Goal: Task Accomplishment & Management: Manage account settings

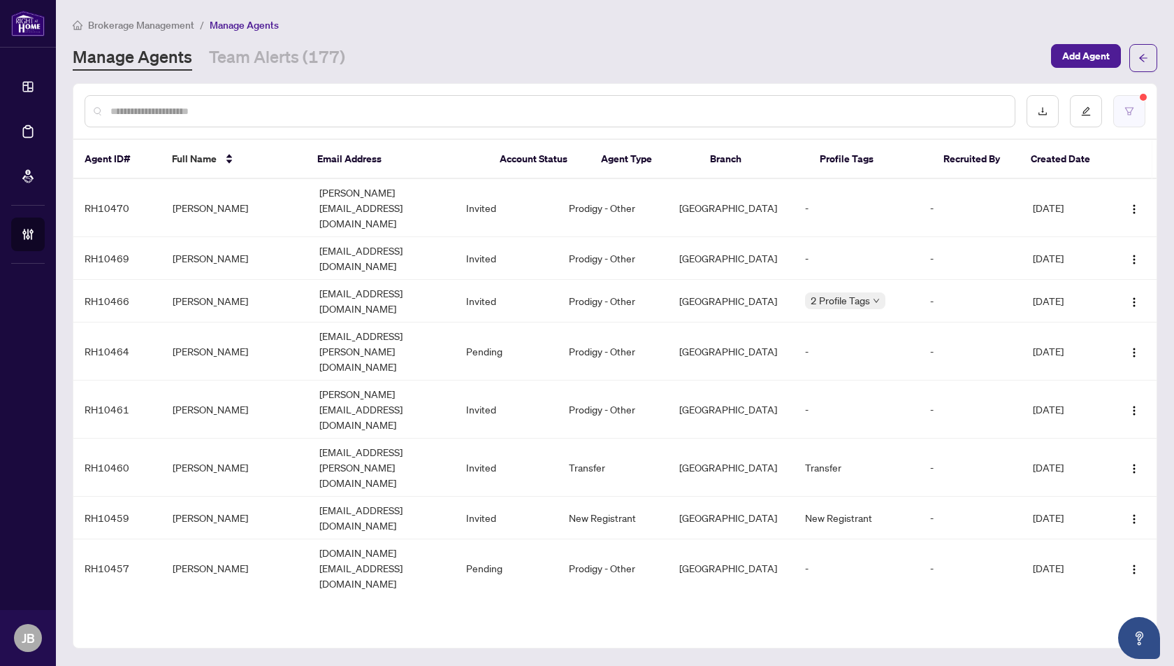
click at [1123, 113] on button "button" at bounding box center [1130, 111] width 32 height 32
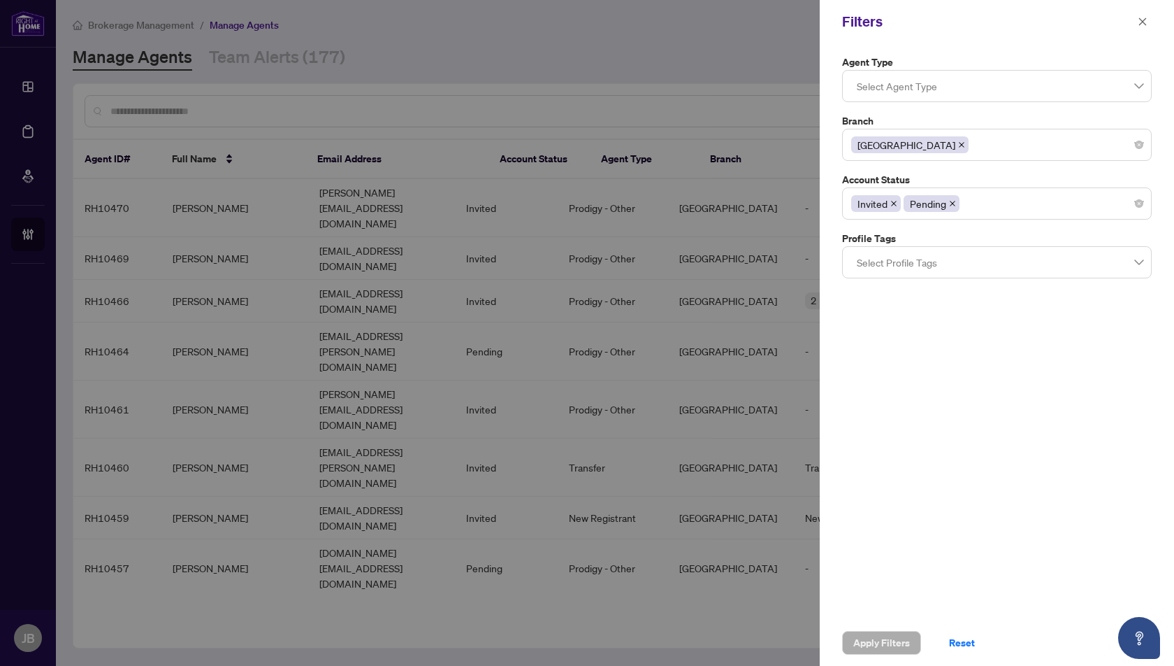
click at [949, 203] on icon "close" at bounding box center [952, 203] width 7 height 7
click at [869, 642] on span "Apply Filters" at bounding box center [882, 642] width 57 height 22
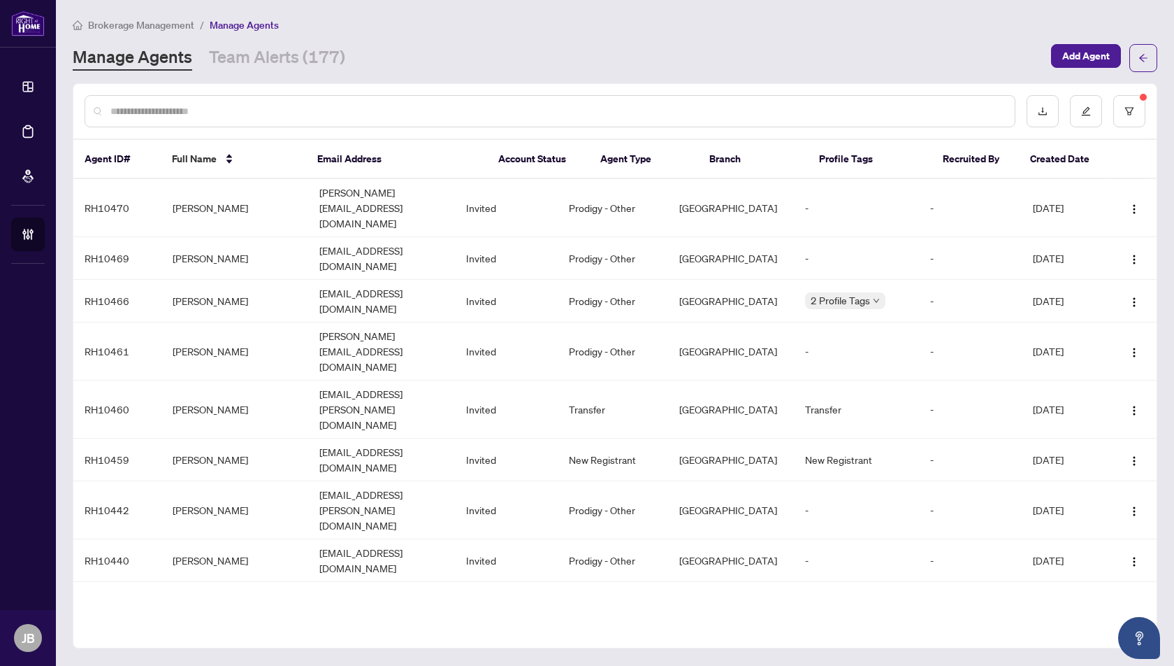
click at [213, 106] on input "text" at bounding box center [556, 110] width 893 height 15
type input "******"
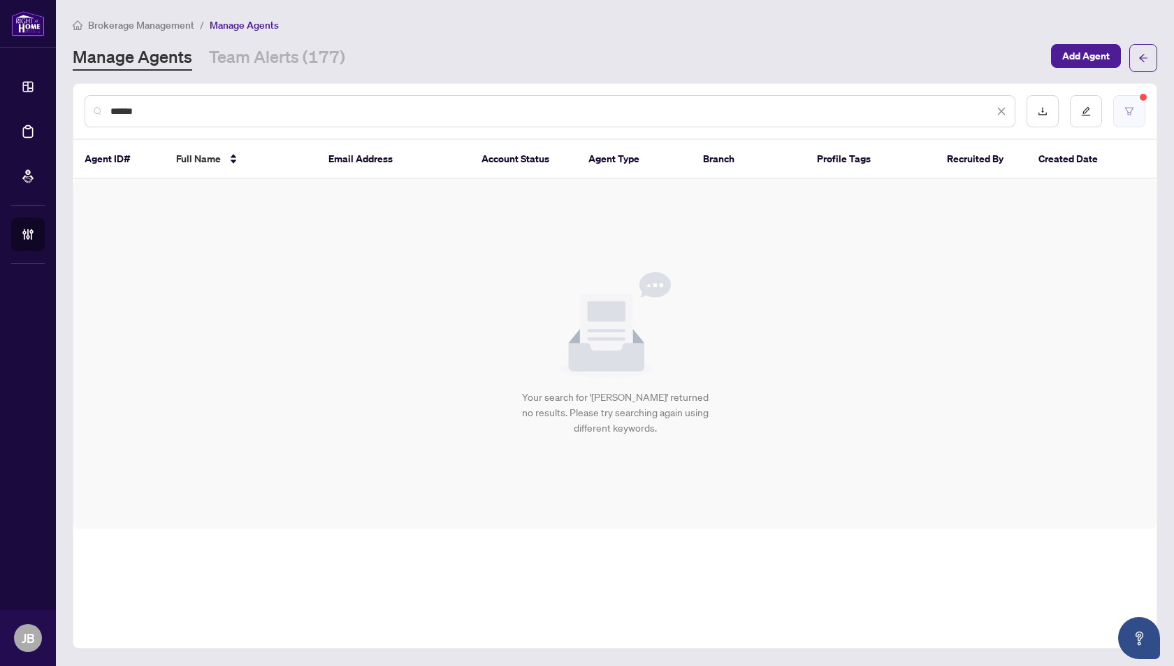
click at [1134, 111] on icon "filter" at bounding box center [1130, 111] width 10 height 10
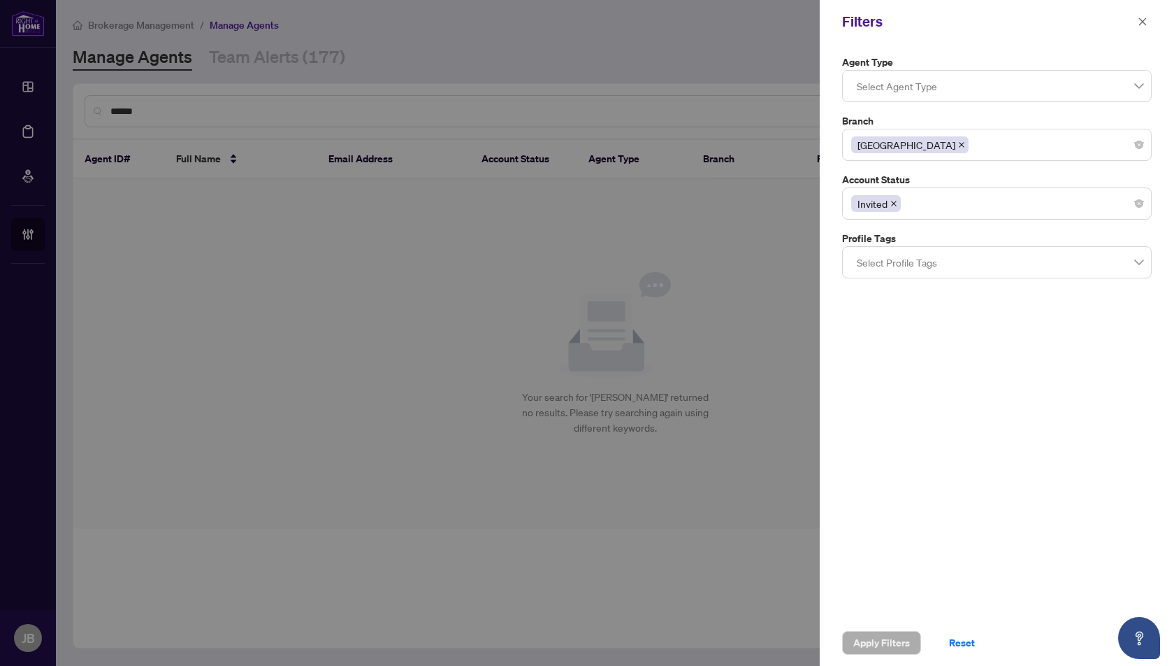
click at [891, 200] on icon "close" at bounding box center [894, 203] width 7 height 7
click at [871, 649] on span "Apply Filters" at bounding box center [882, 642] width 57 height 22
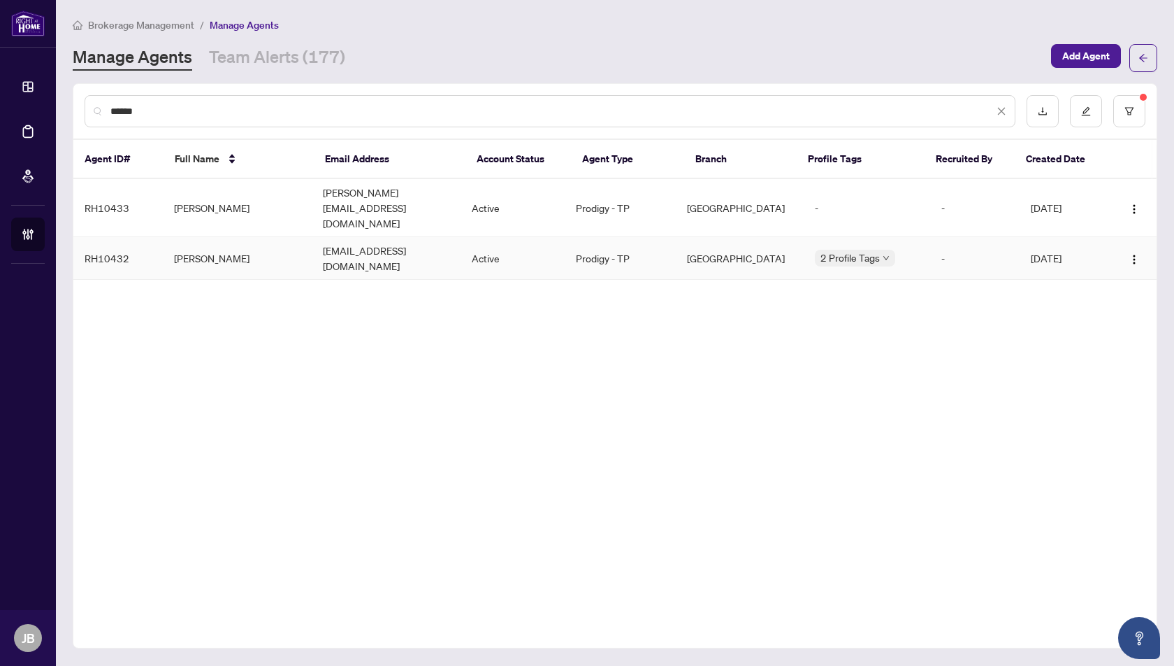
click at [204, 237] on td "[PERSON_NAME]" at bounding box center [237, 258] width 149 height 43
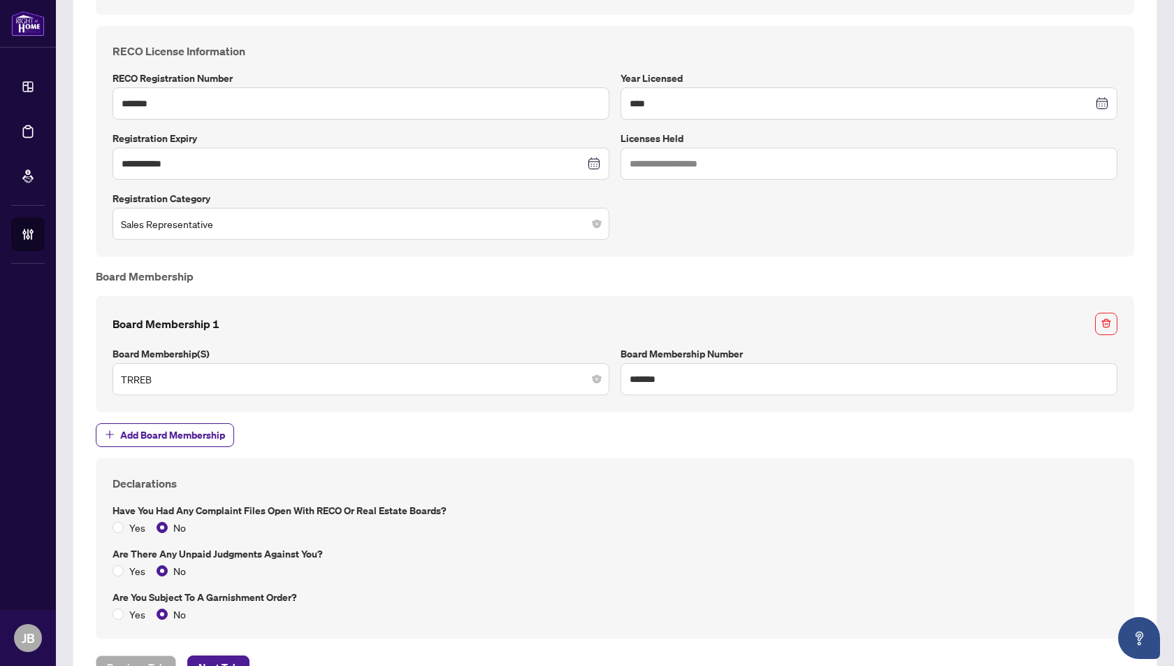
scroll to position [907, 0]
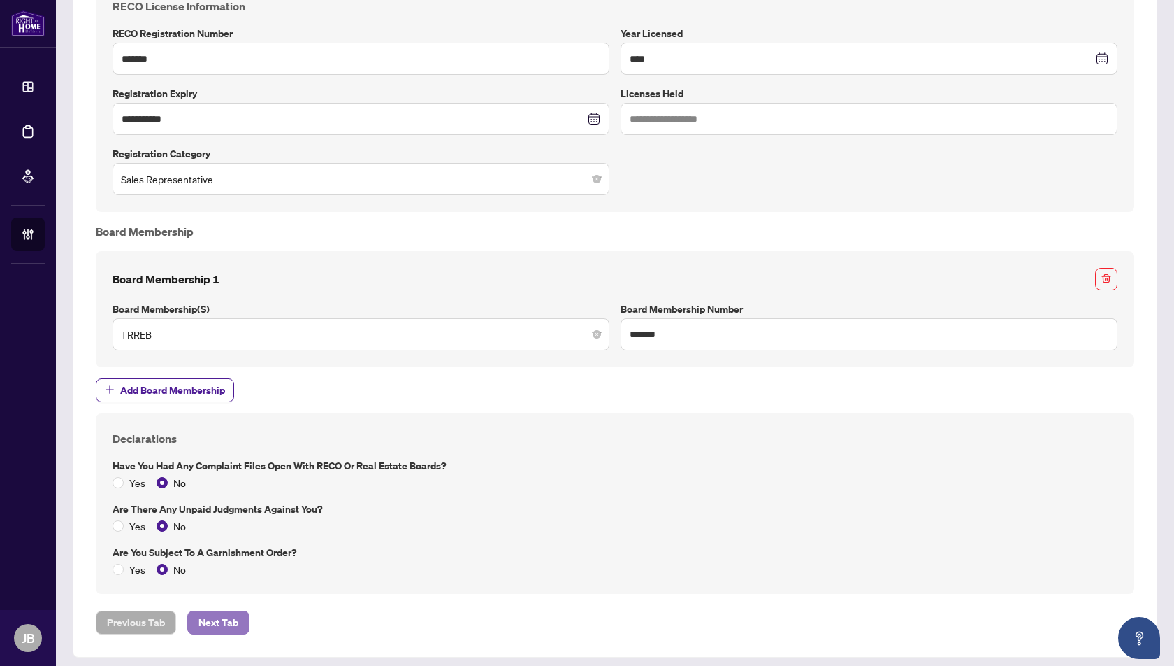
click at [211, 619] on span "Next Tab" at bounding box center [219, 622] width 40 height 22
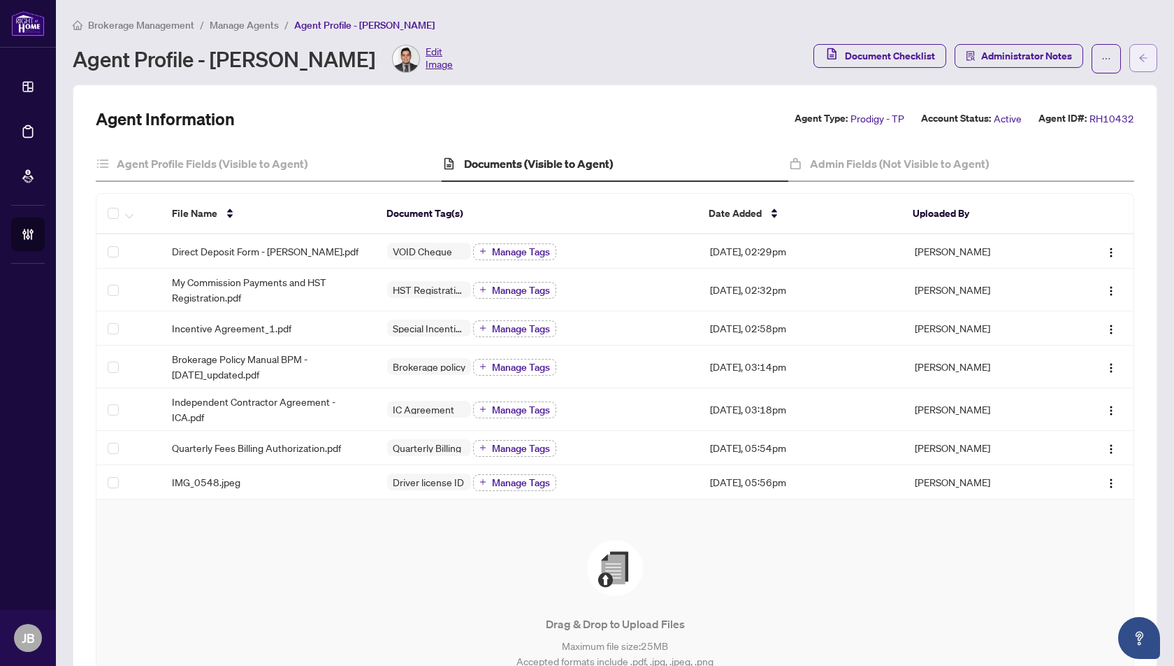
click at [1145, 59] on icon "arrow-left" at bounding box center [1144, 58] width 10 height 10
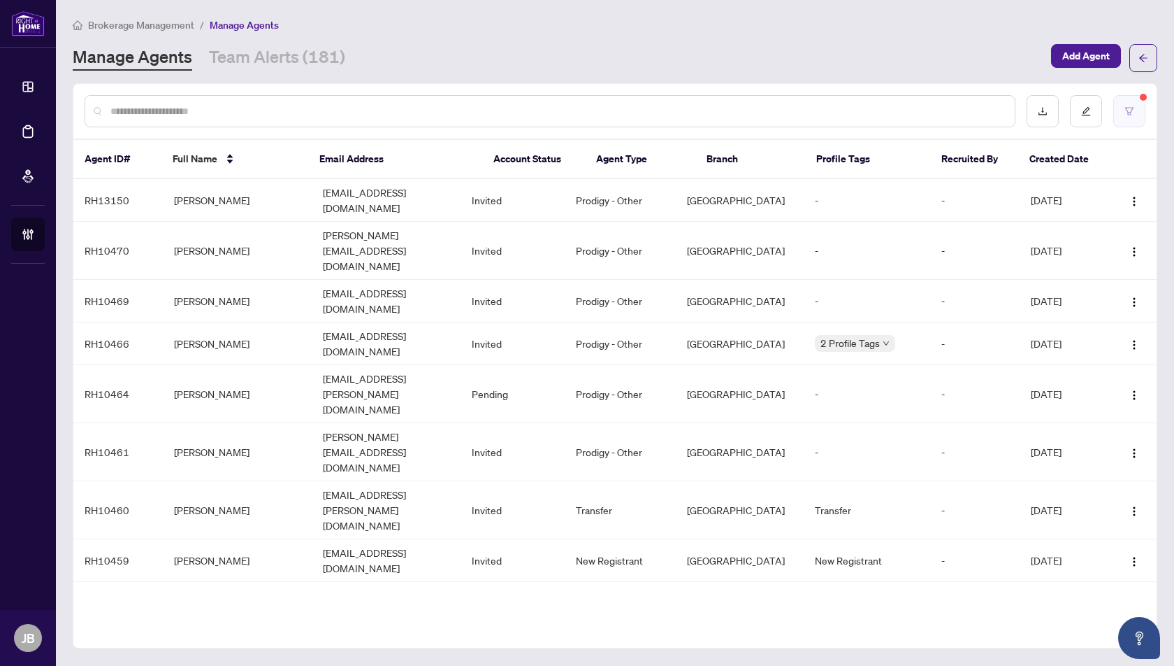
click at [1133, 124] on button "button" at bounding box center [1130, 111] width 32 height 32
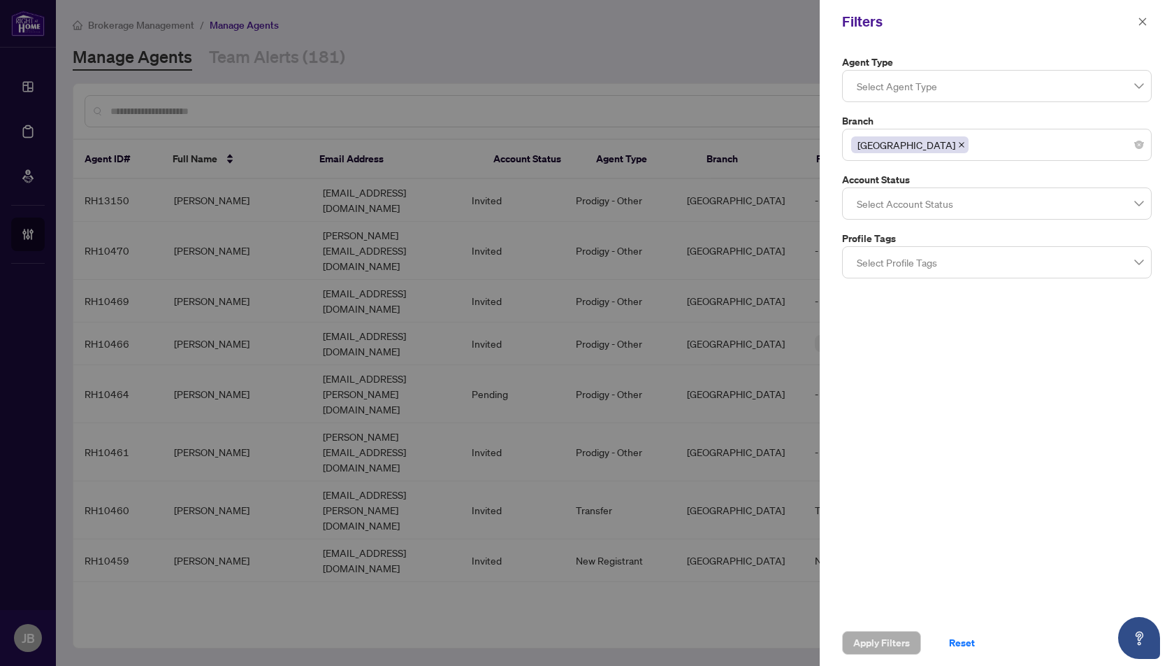
click at [882, 207] on div at bounding box center [997, 203] width 292 height 25
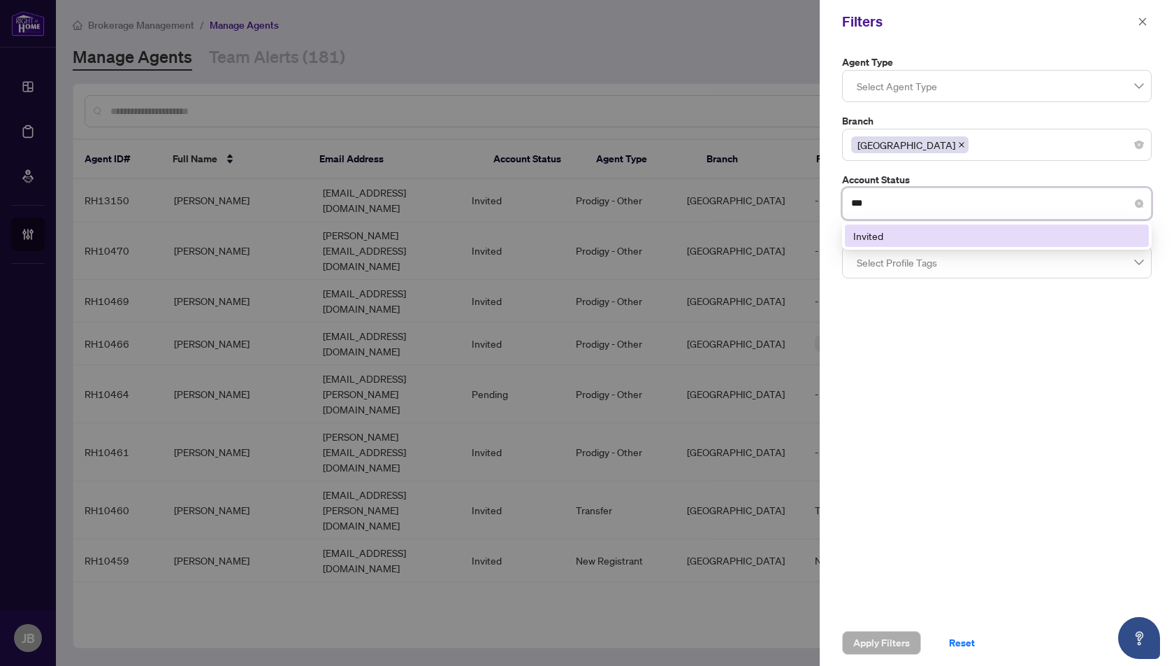
type input "****"
click at [913, 233] on div "Invited" at bounding box center [997, 235] width 287 height 15
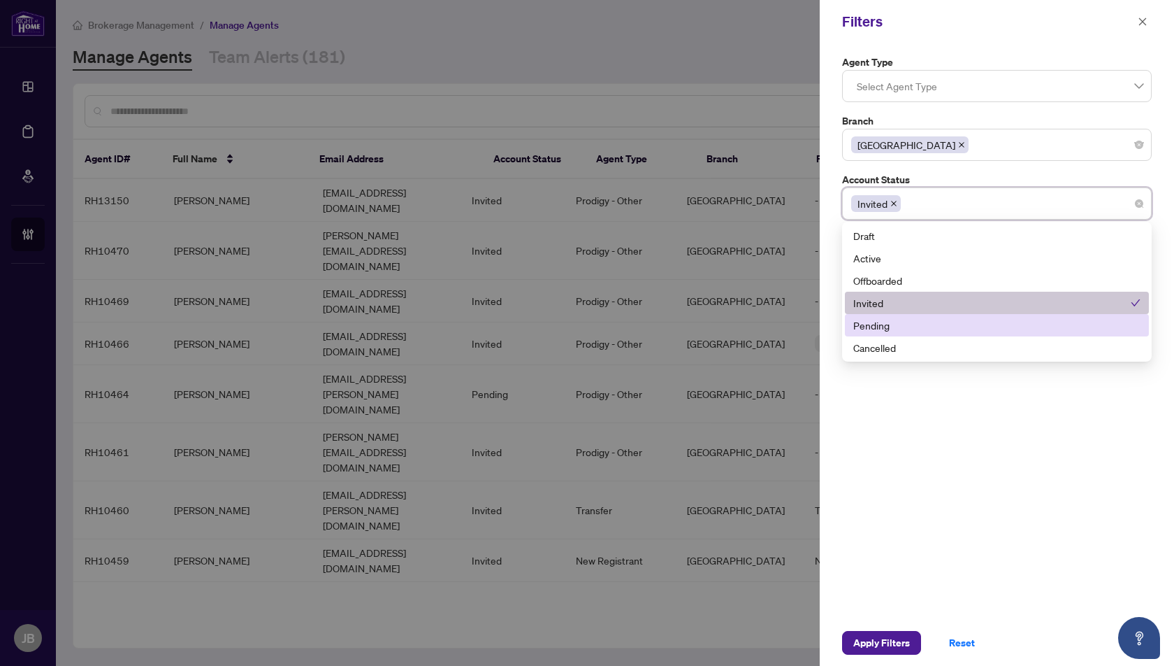
click at [868, 322] on div "Pending" at bounding box center [997, 324] width 287 height 15
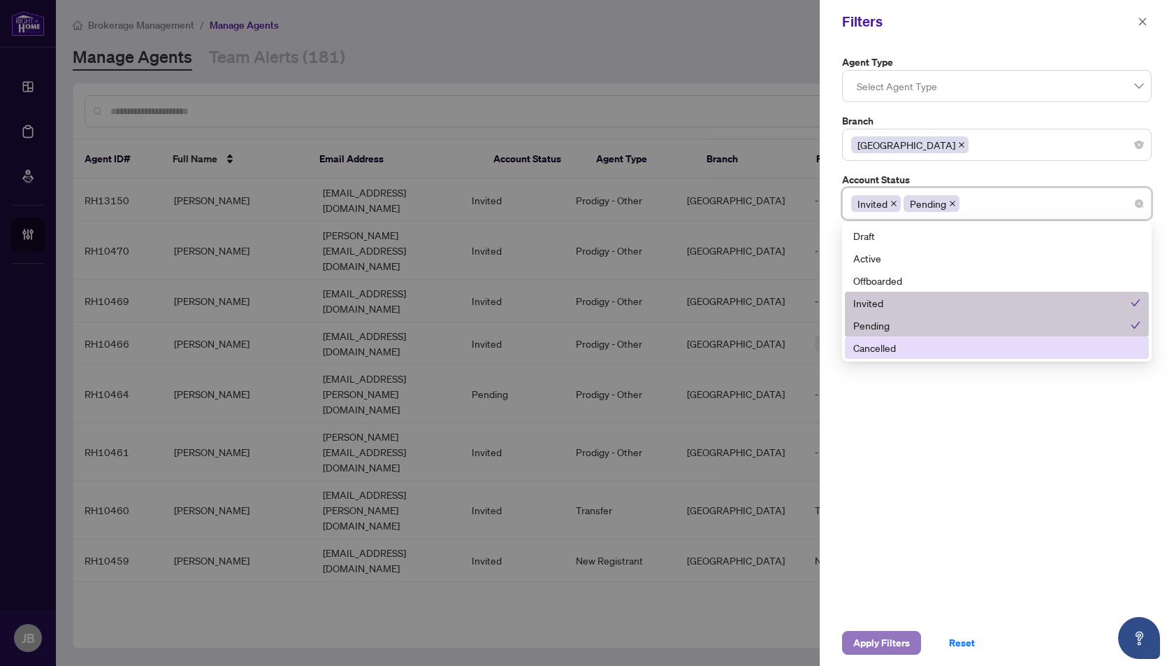
click at [886, 642] on span "Apply Filters" at bounding box center [882, 642] width 57 height 22
